Goal: Navigation & Orientation: Find specific page/section

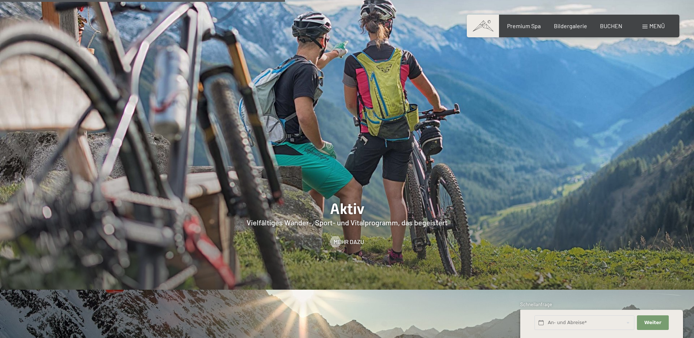
scroll to position [1830, 0]
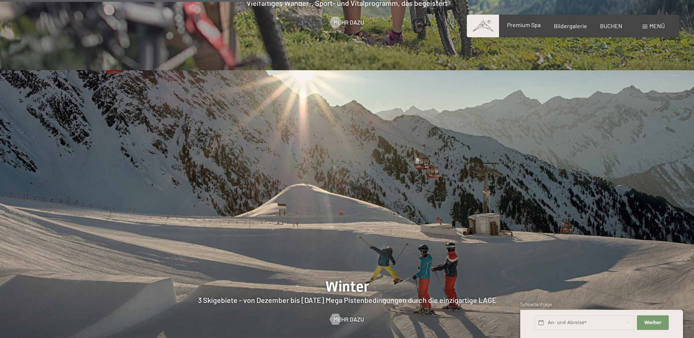
drag, startPoint x: 539, startPoint y: 33, endPoint x: 537, endPoint y: 29, distance: 4.2
click at [537, 30] on div "Buchen Anfragen Premium Spa Bildergalerie BUCHEN Menü DE IT EN Gutschein Bilder…" at bounding box center [573, 26] width 183 height 8
click at [535, 28] on span "Premium Spa" at bounding box center [524, 24] width 34 height 7
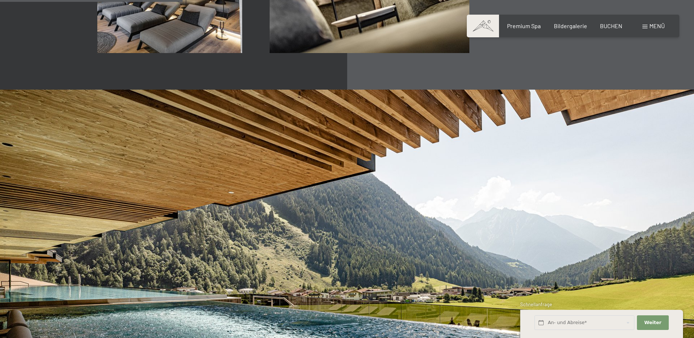
scroll to position [1573, 0]
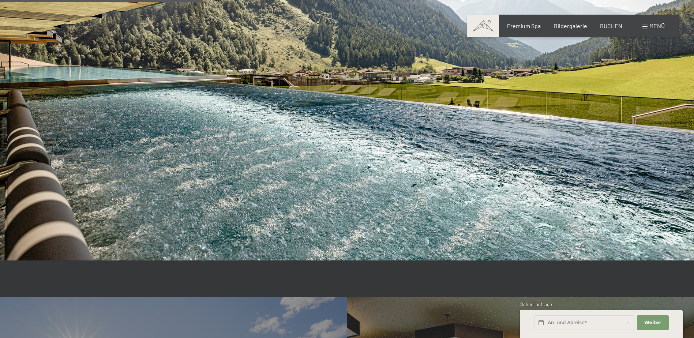
click at [527, 26] on span "Premium Spa" at bounding box center [524, 25] width 34 height 7
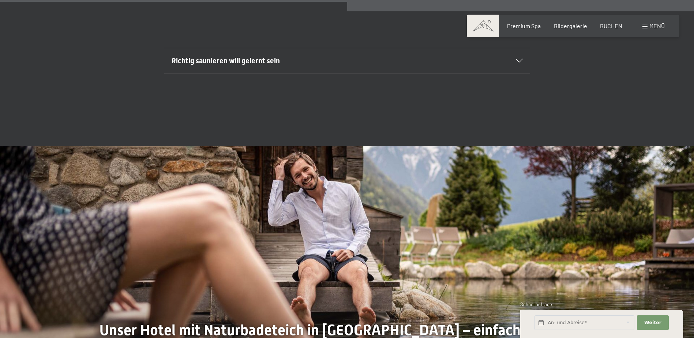
scroll to position [3000, 0]
